Goal: Task Accomplishment & Management: Manage account settings

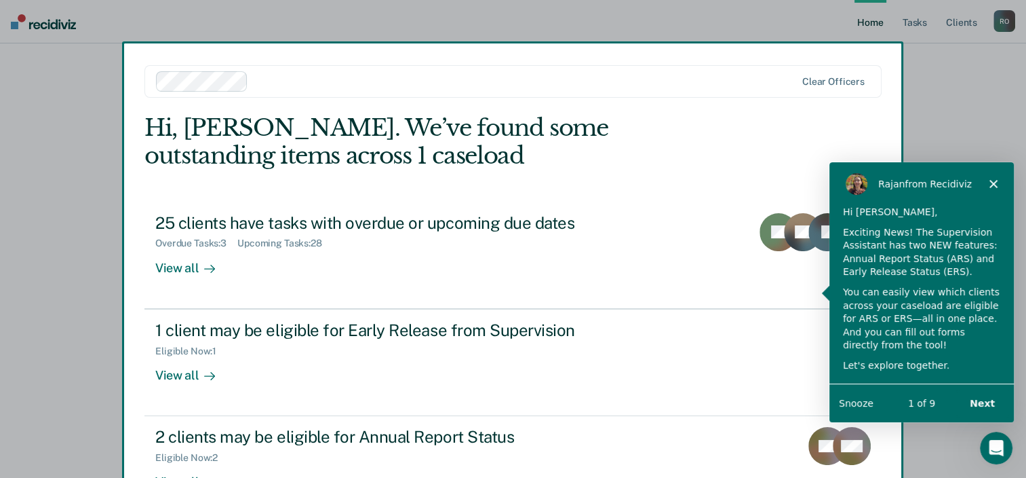
click at [984, 400] on button "Next" at bounding box center [982, 402] width 52 height 28
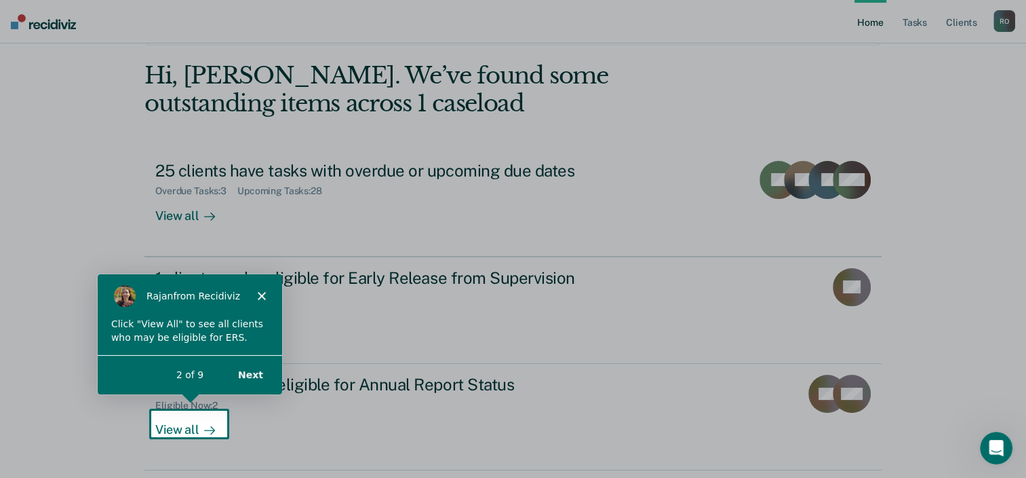
scroll to position [98, 0]
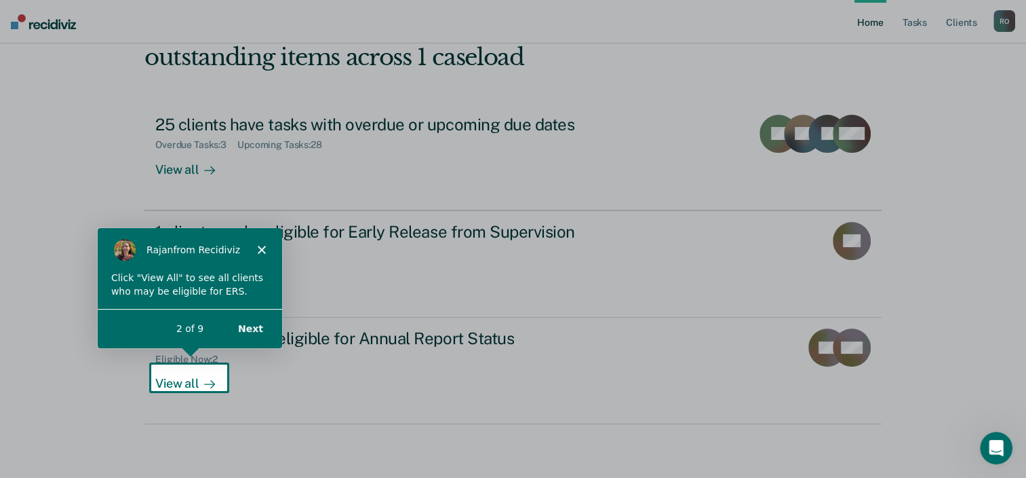
click at [174, 381] on div "Product tour overlay" at bounding box center [513, 239] width 1026 height 478
click at [190, 376] on div "Product tour overlay" at bounding box center [513, 239] width 1026 height 478
click at [995, 444] on icon "Open Intercom Messenger" at bounding box center [994, 445] width 9 height 11
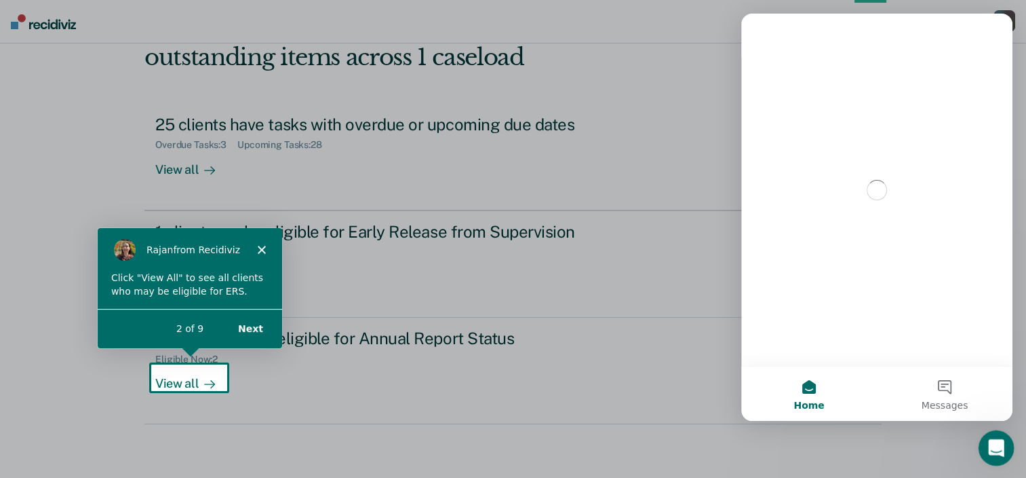
scroll to position [0, 0]
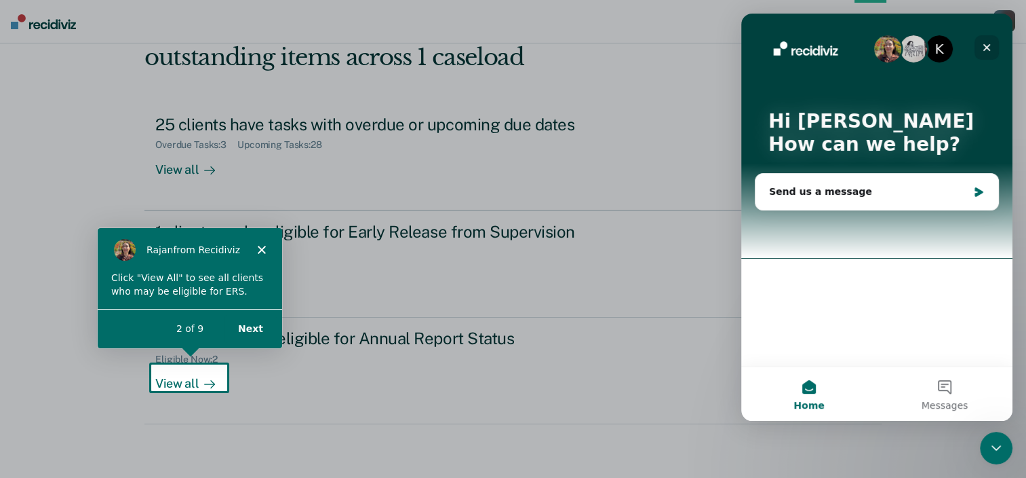
click at [988, 43] on icon "Close" at bounding box center [987, 47] width 11 height 11
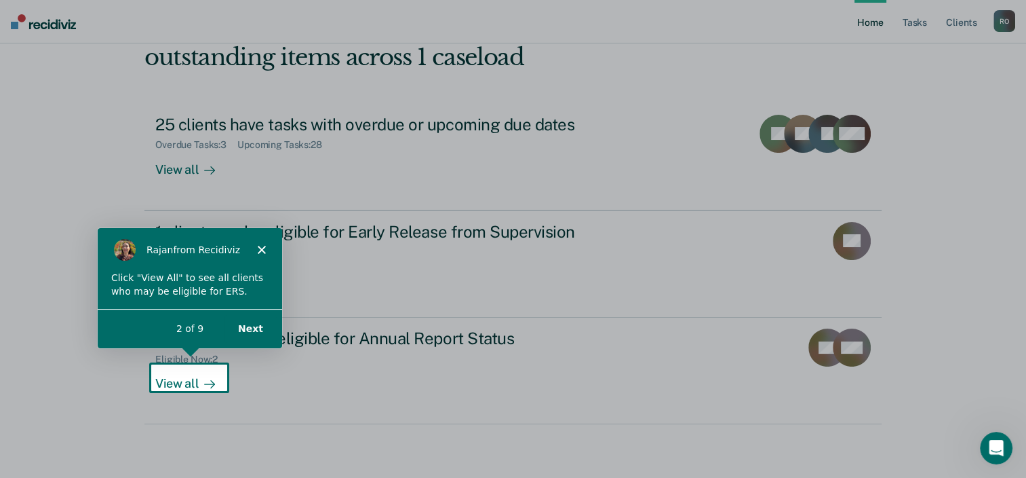
click at [258, 322] on button "Next" at bounding box center [249, 328] width 52 height 28
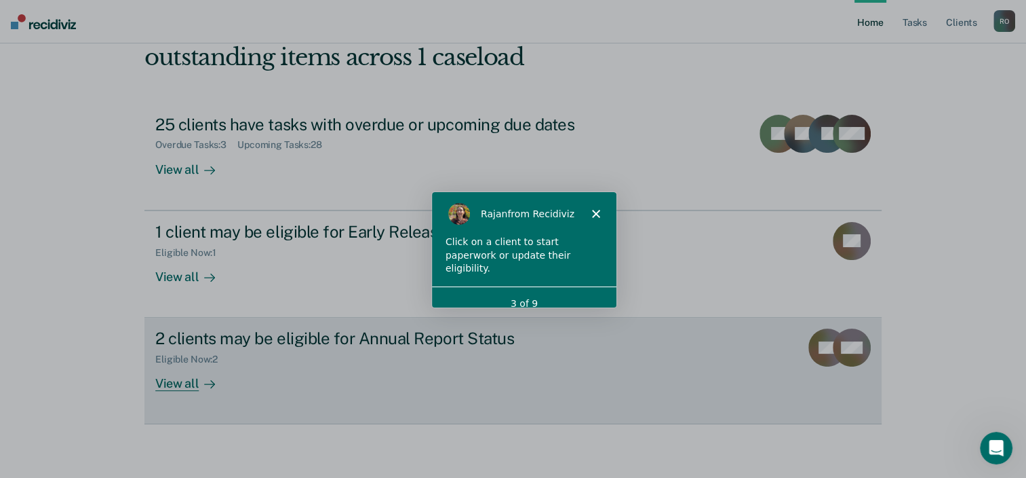
click at [182, 381] on div "View all" at bounding box center [193, 378] width 76 height 26
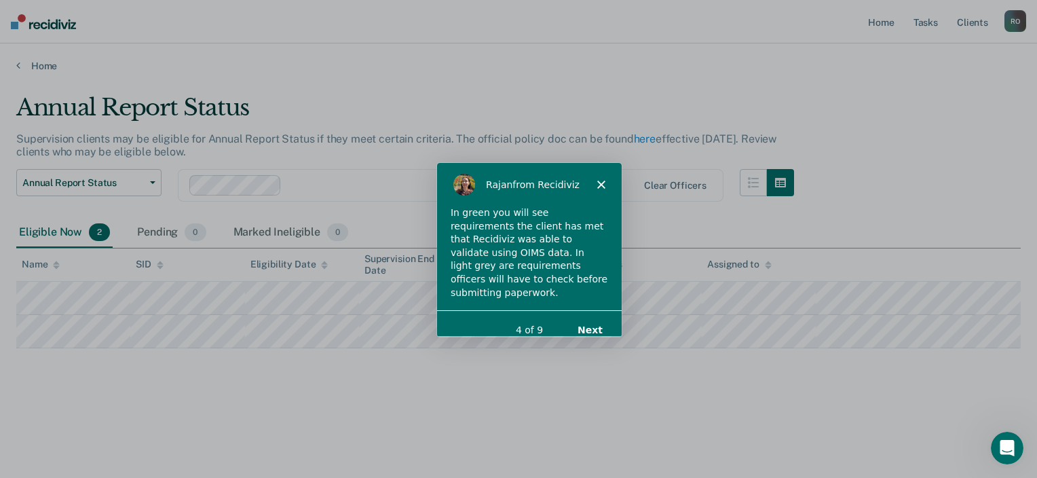
click at [600, 180] on icon "Close" at bounding box center [600, 184] width 8 height 8
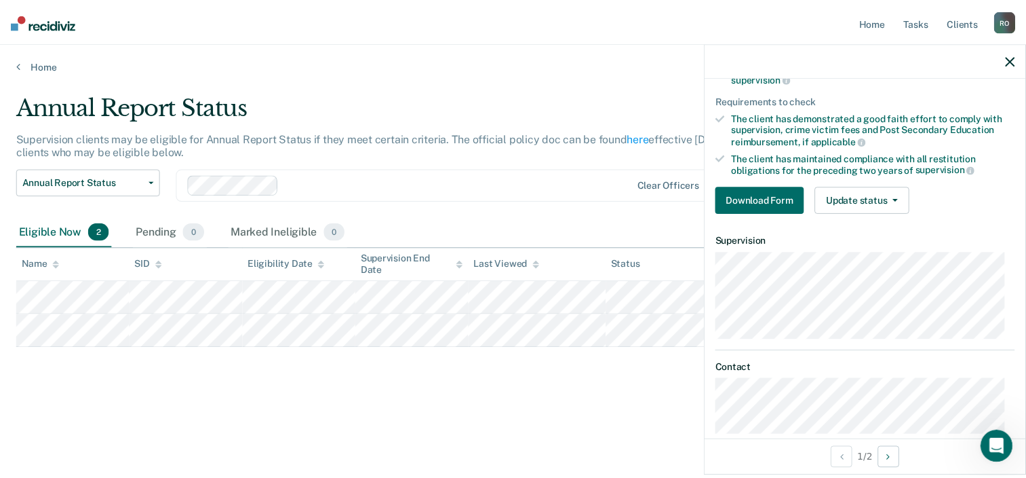
scroll to position [172, 0]
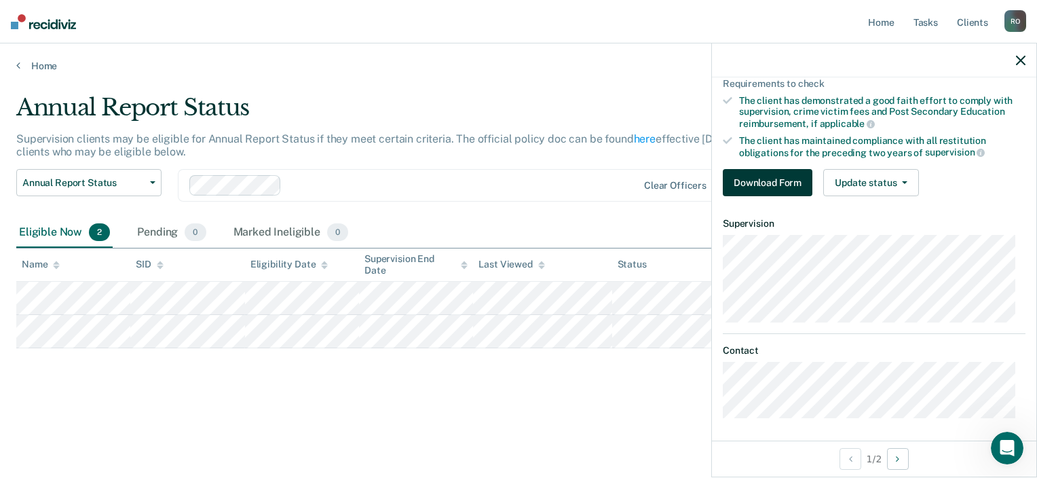
click at [770, 180] on button "Download Form" at bounding box center [767, 182] width 90 height 27
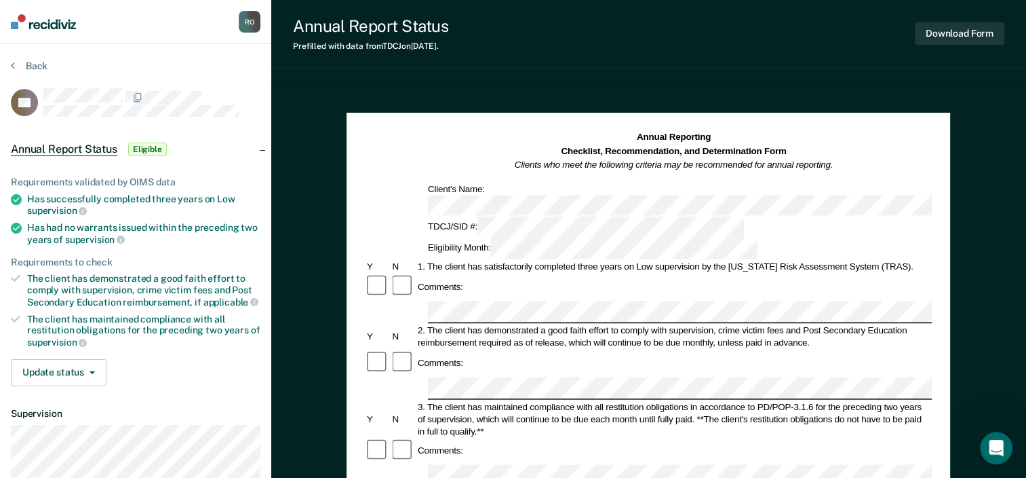
click at [22, 14] on img at bounding box center [43, 21] width 65 height 15
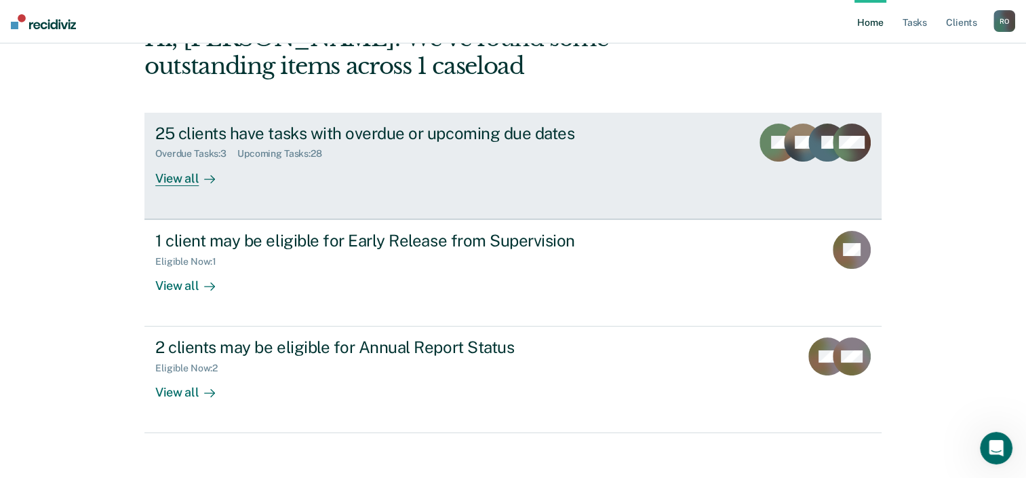
scroll to position [98, 0]
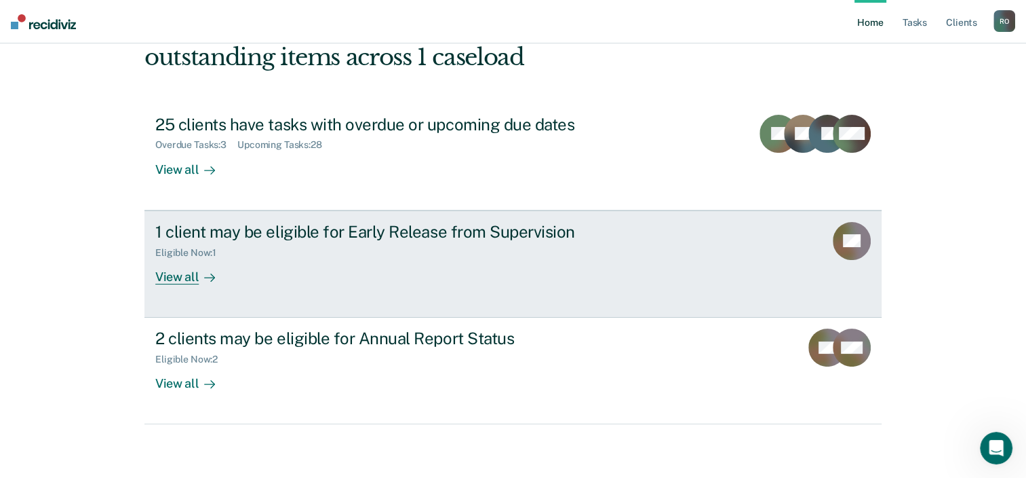
click at [234, 234] on div "1 client may be eligible for Early Release from Supervision" at bounding box center [393, 232] width 476 height 20
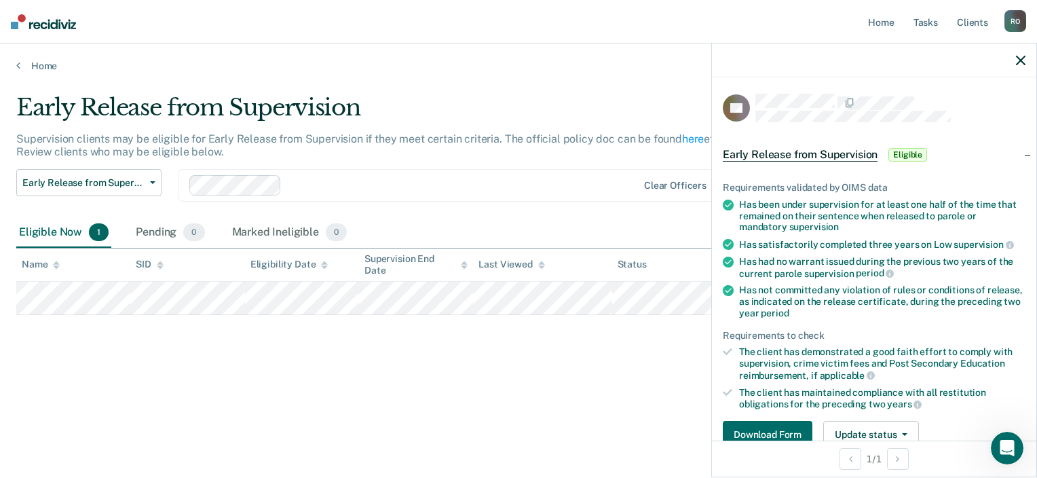
click at [13, 24] on img at bounding box center [43, 21] width 65 height 15
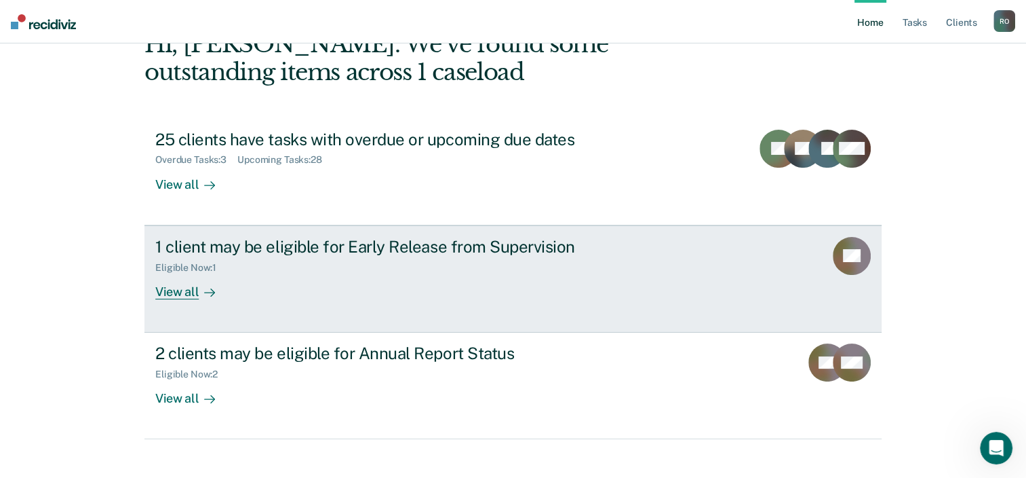
scroll to position [98, 0]
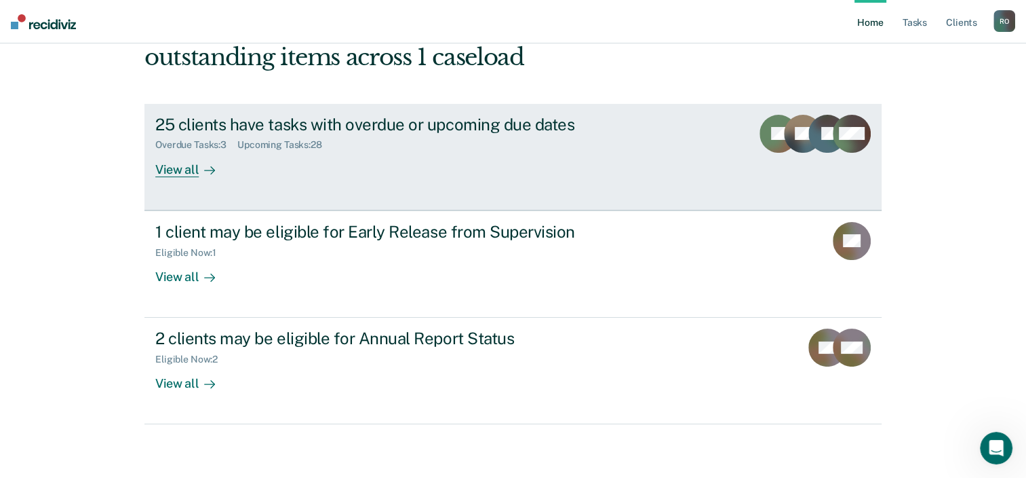
click at [174, 171] on div "View all" at bounding box center [193, 164] width 76 height 26
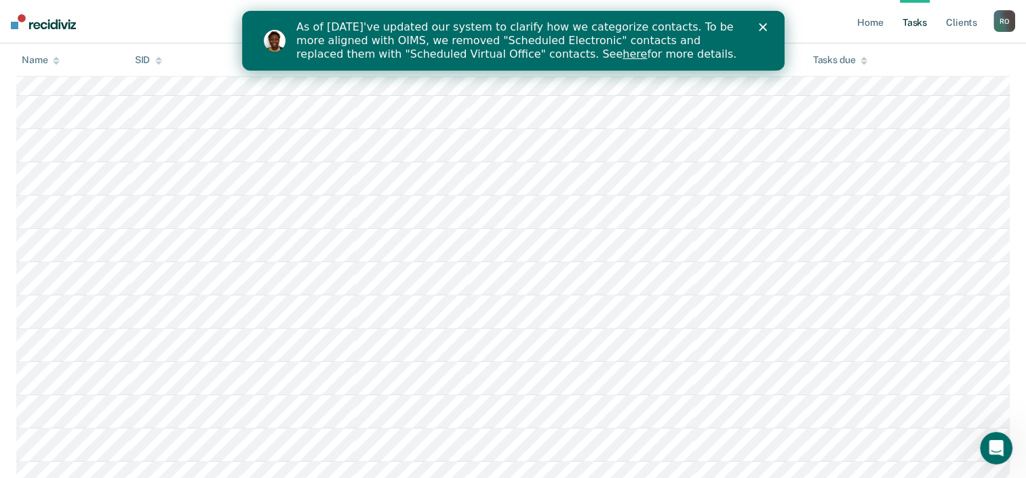
scroll to position [611, 0]
click at [622, 53] on link "here" at bounding box center [634, 53] width 24 height 13
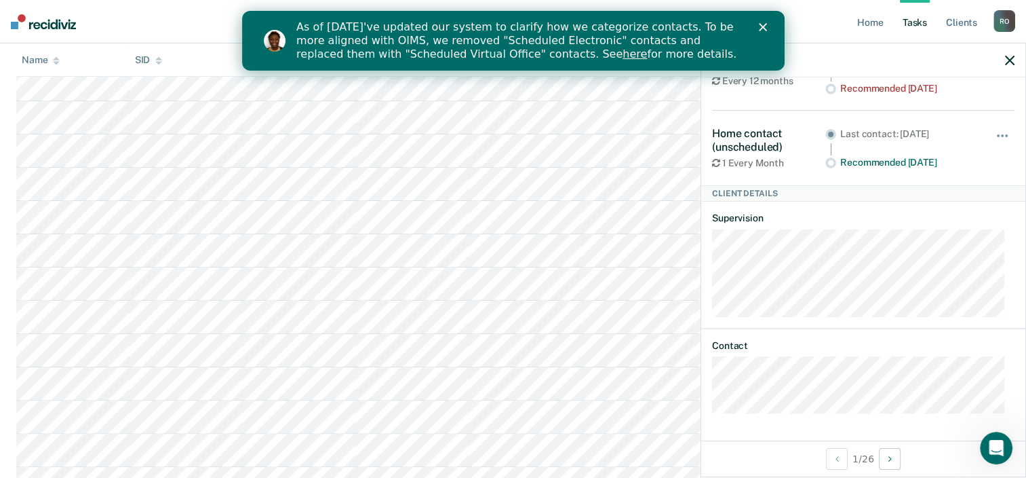
scroll to position [0, 0]
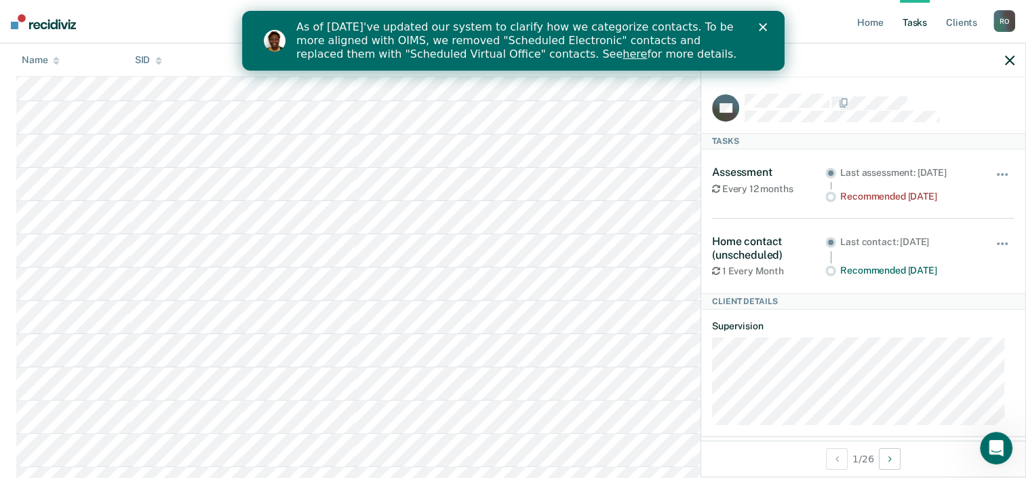
click at [764, 24] on polygon "Close" at bounding box center [762, 27] width 8 height 8
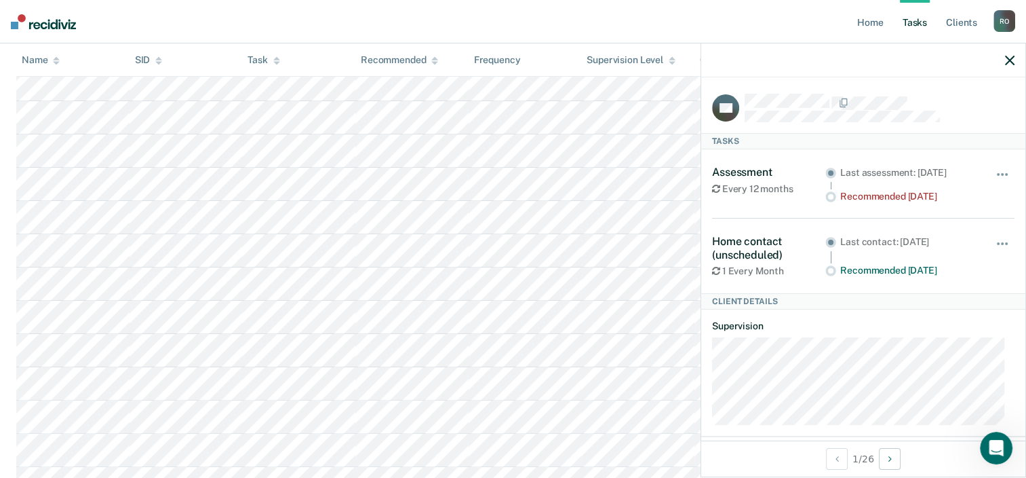
click at [1007, 60] on icon "button" at bounding box center [1009, 60] width 9 height 9
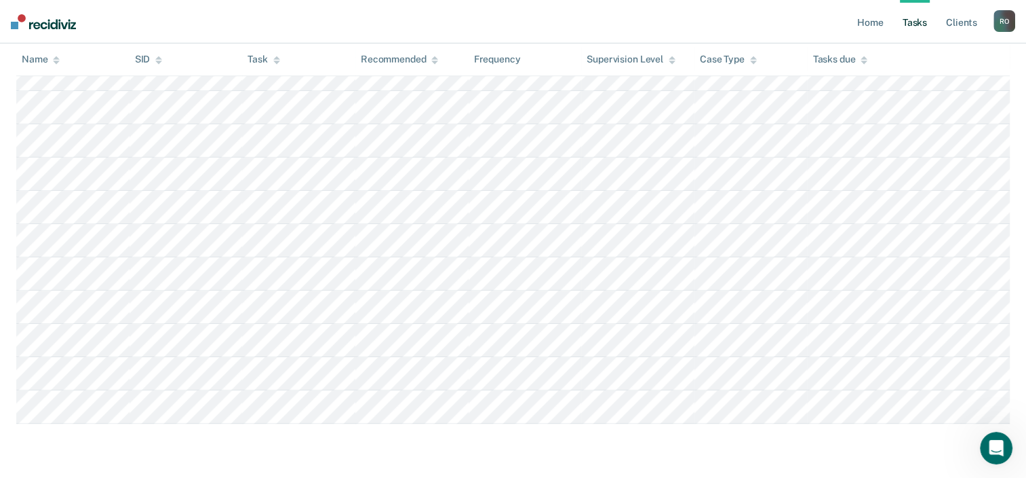
scroll to position [954, 0]
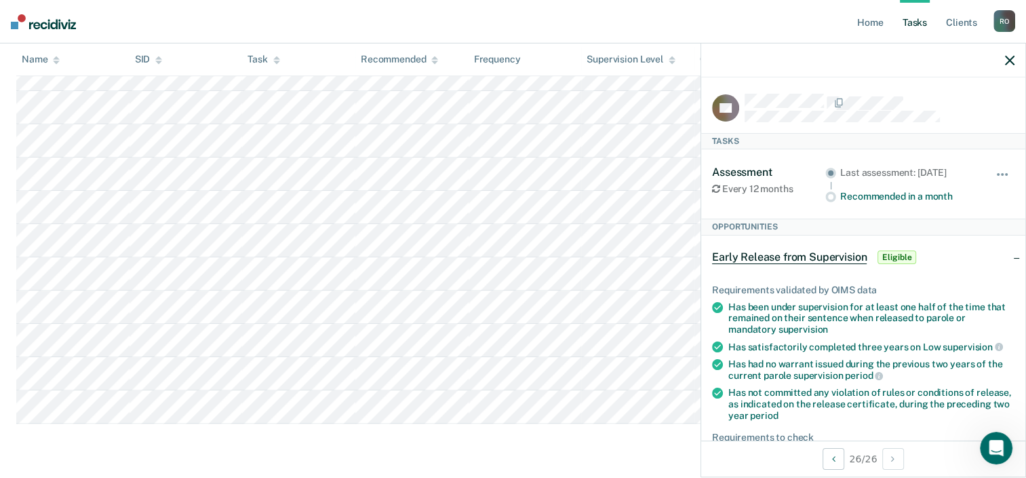
click at [1008, 59] on icon "button" at bounding box center [1009, 60] width 9 height 9
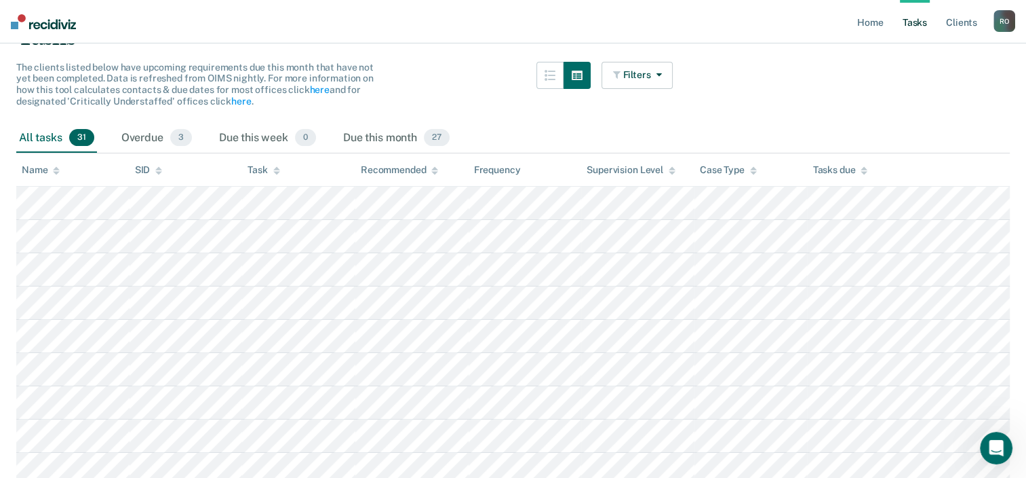
scroll to position [140, 0]
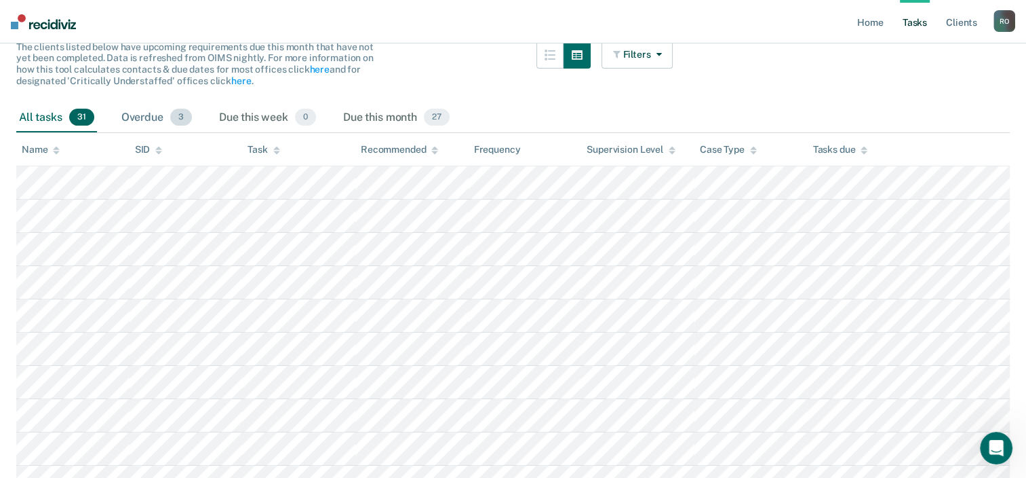
click at [153, 111] on div "Overdue 3" at bounding box center [157, 118] width 76 height 30
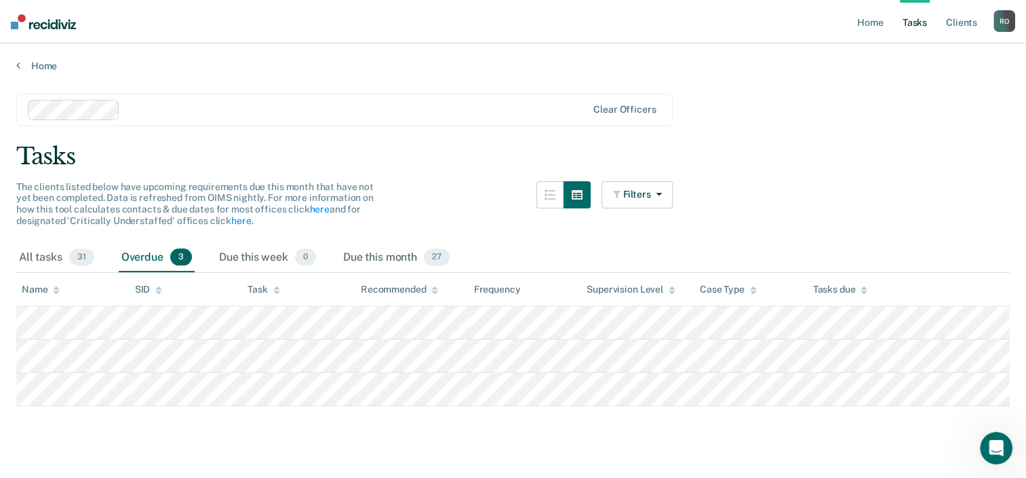
scroll to position [0, 0]
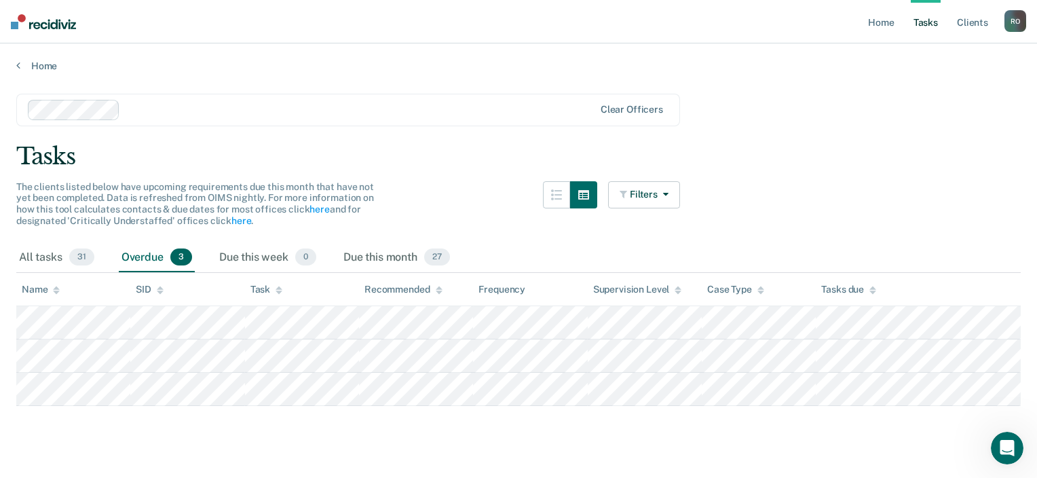
click at [977, 73] on main "Clear officers Tasks The clients listed below have upcoming requirements due th…" at bounding box center [518, 273] width 1037 height 402
drag, startPoint x: 919, startPoint y: 7, endPoint x: 1035, endPoint y: 100, distance: 148.6
click at [1035, 100] on main "Clear officers Tasks The clients listed below have upcoming requirements due th…" at bounding box center [518, 273] width 1037 height 402
drag, startPoint x: 971, startPoint y: 1, endPoint x: 652, endPoint y: 40, distance: 321.8
click at [652, 40] on nav "Home Tasks Client s [PERSON_NAME] R O Profile How it works Log Out" at bounding box center [518, 21] width 1037 height 43
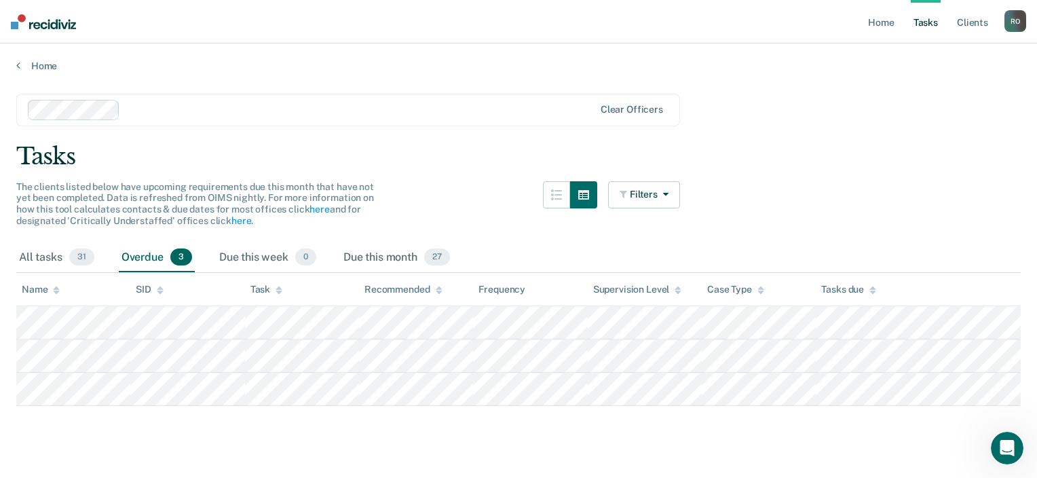
click at [1018, 23] on div "R O" at bounding box center [1015, 21] width 22 height 22
click at [1030, 141] on main "Clear officers Tasks The clients listed below have upcoming requirements due th…" at bounding box center [518, 273] width 1037 height 402
click at [402, 255] on div "Due this month 27" at bounding box center [397, 258] width 112 height 30
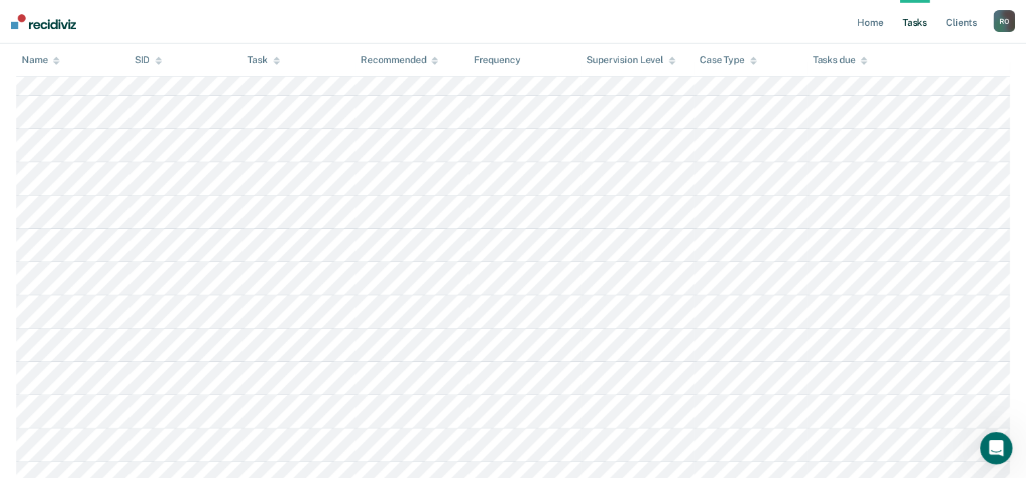
scroll to position [142, 0]
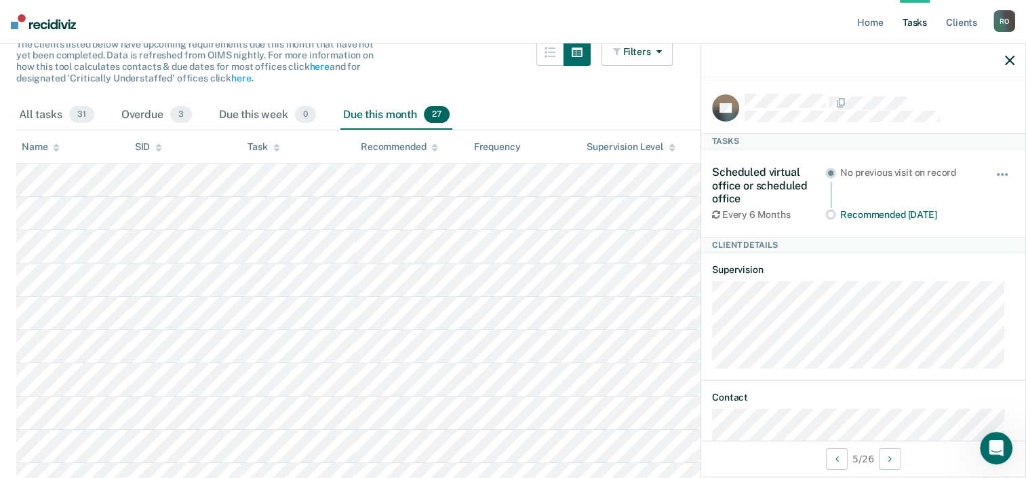
click at [622, 87] on div "Filters Contact Type Collateral Contact 0 ONLY Home Contact, Sch. 0 ONLY Home C…" at bounding box center [638, 70] width 72 height 62
click at [383, 115] on div "Due this month 27" at bounding box center [397, 115] width 112 height 30
click at [258, 119] on div "Due this week 0" at bounding box center [267, 115] width 102 height 30
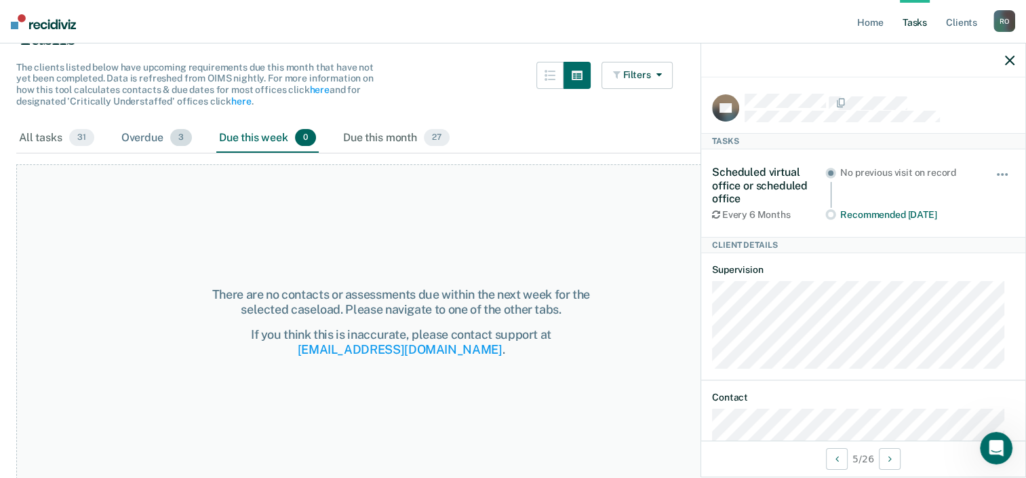
click at [160, 134] on div "Overdue 3" at bounding box center [157, 138] width 76 height 30
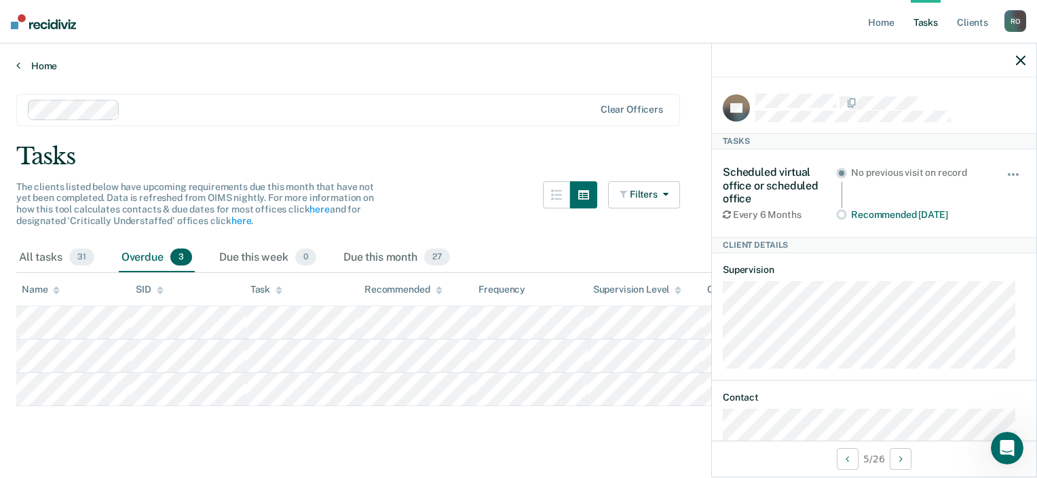
click at [18, 62] on icon at bounding box center [18, 65] width 4 height 11
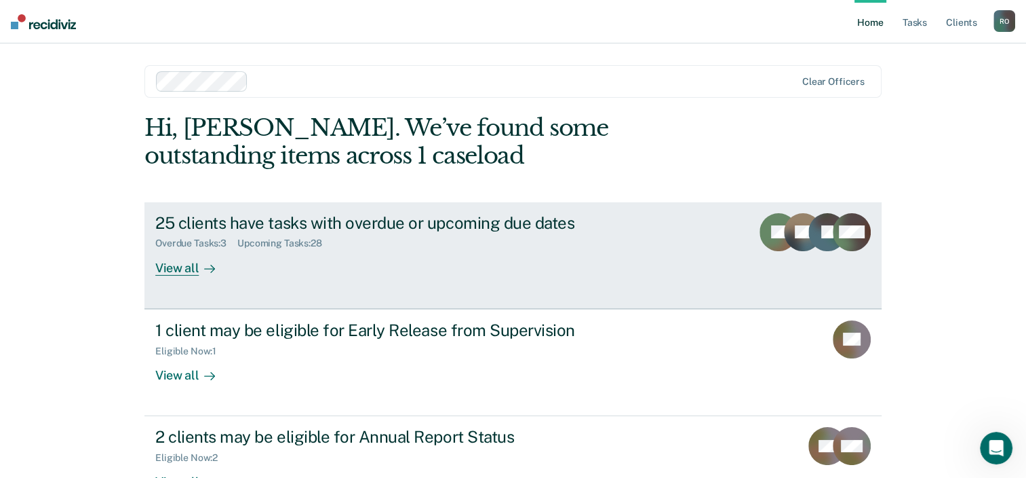
click at [832, 222] on icon at bounding box center [834, 225] width 47 height 47
